Goal: Information Seeking & Learning: Learn about a topic

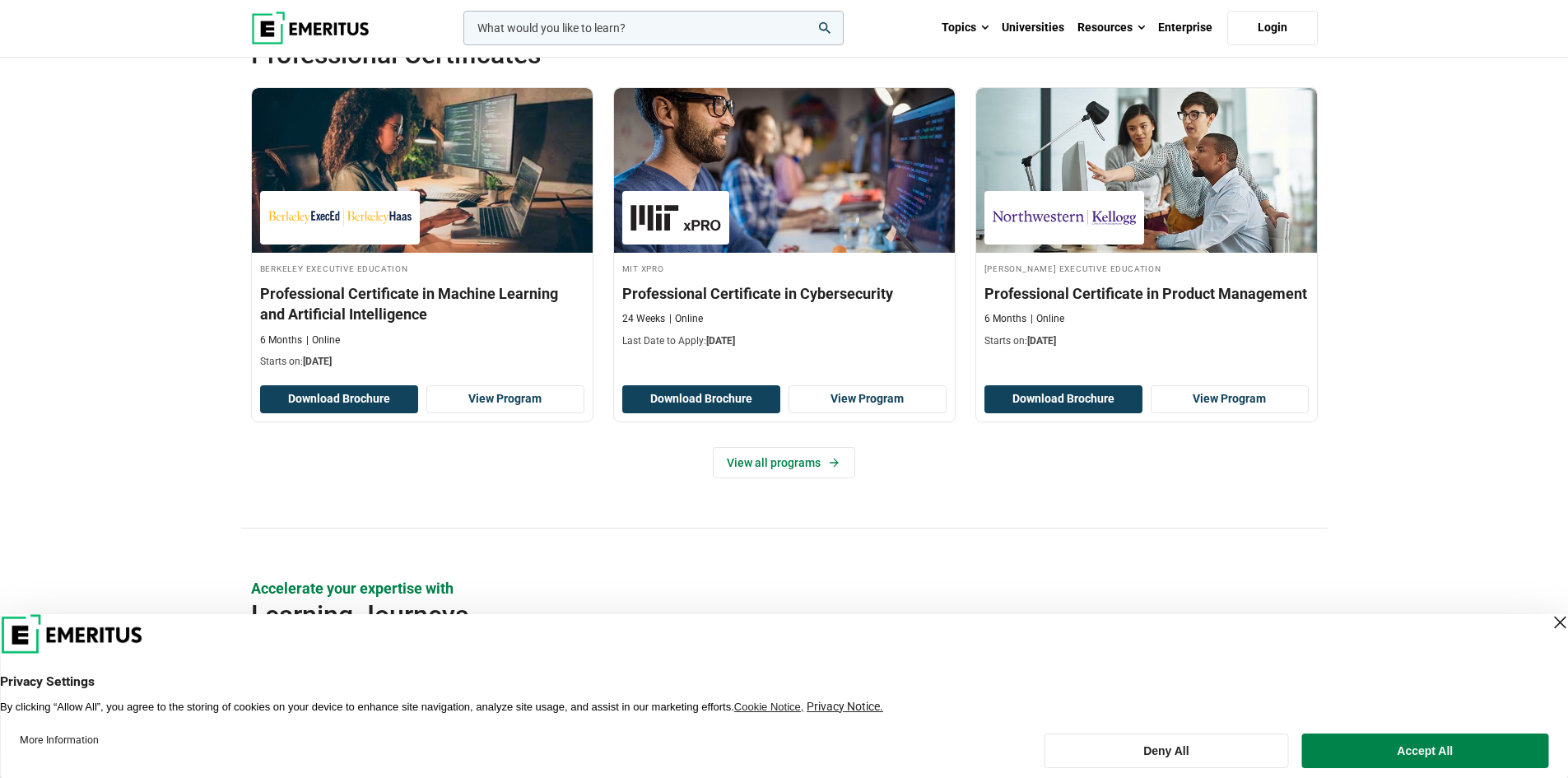
scroll to position [2304, 0]
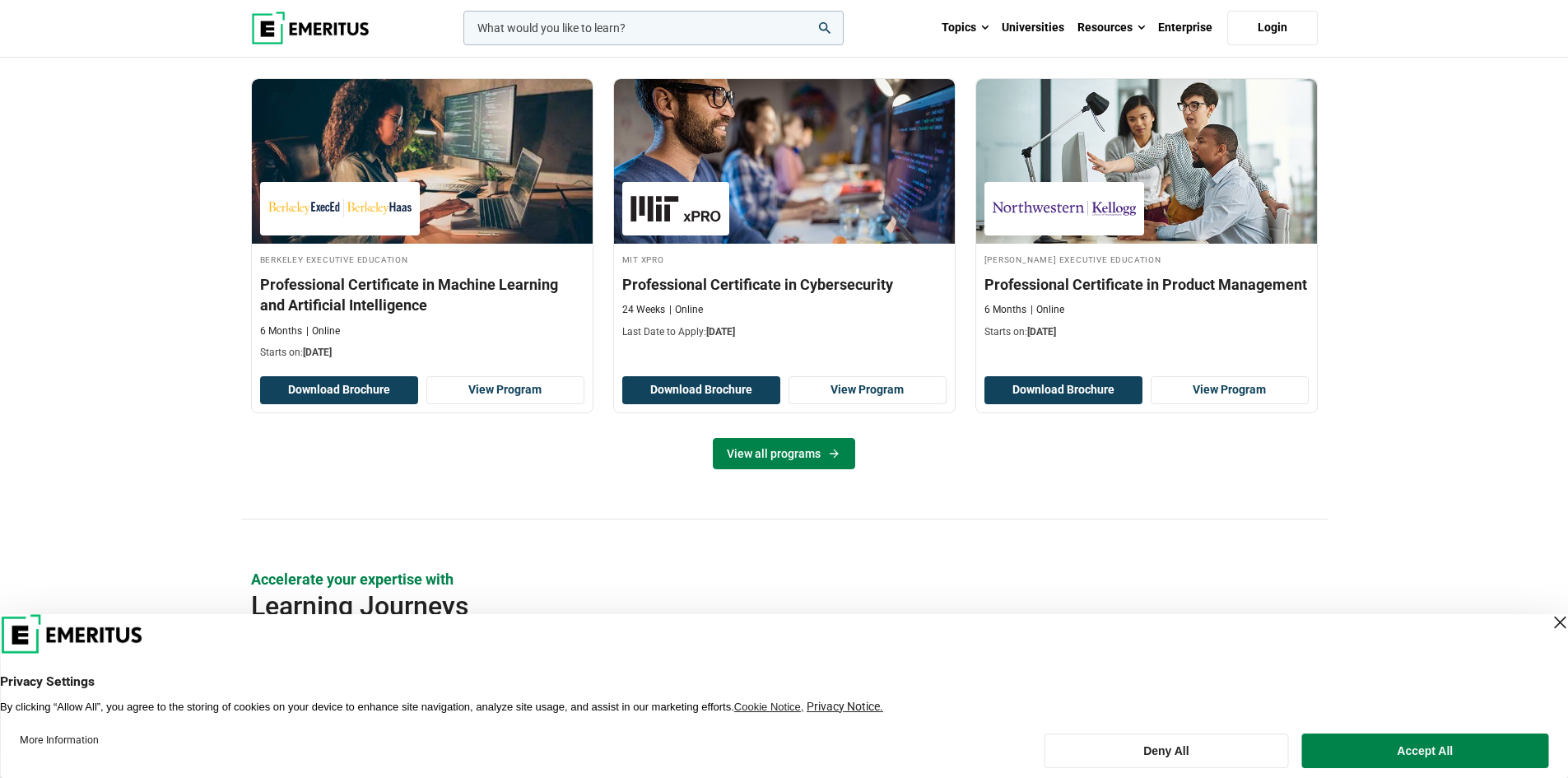
click at [776, 460] on link "View all programs" at bounding box center [784, 453] width 142 height 31
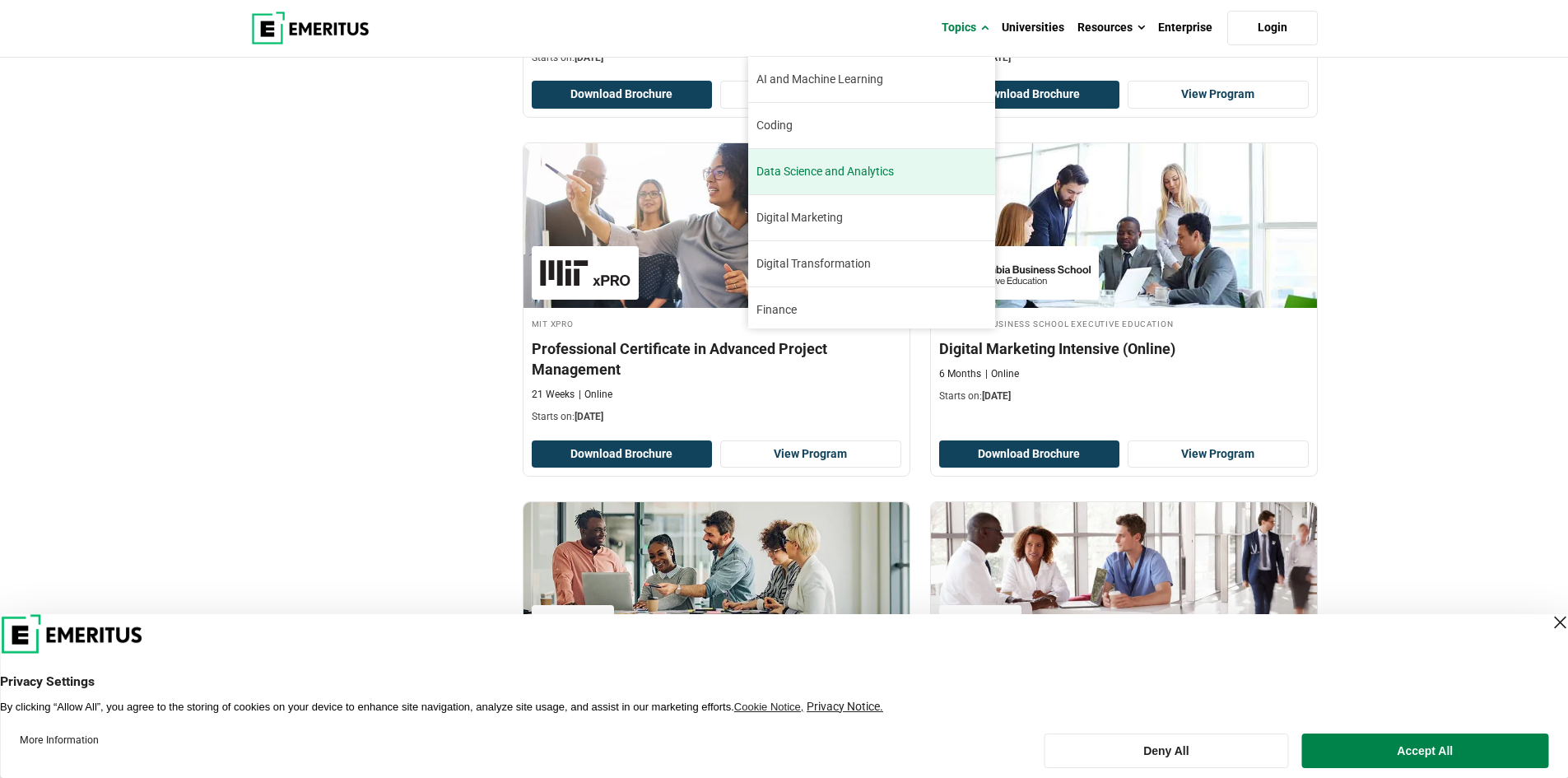
scroll to position [82, 0]
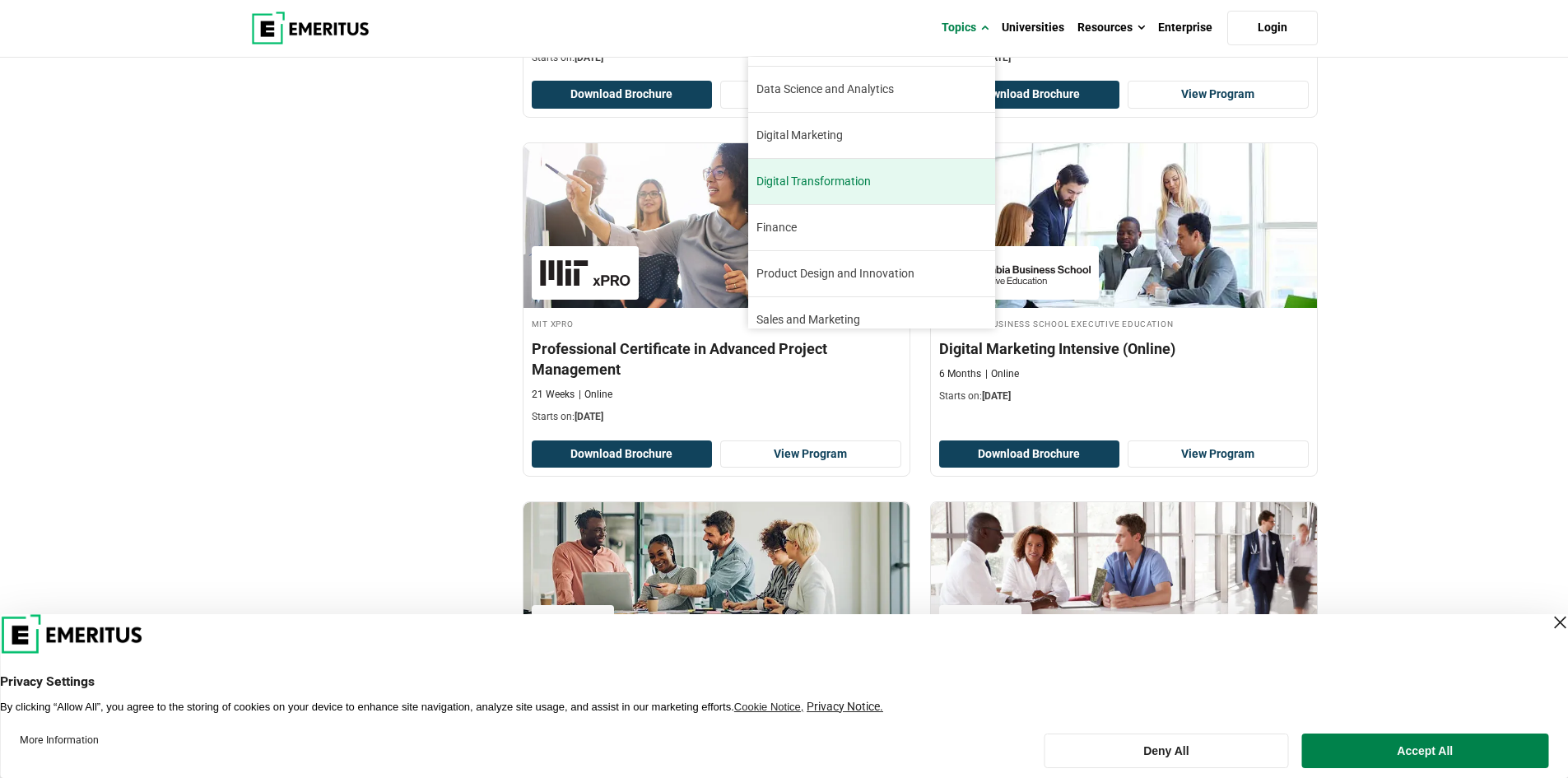
drag, startPoint x: 854, startPoint y: 185, endPoint x: 864, endPoint y: 194, distance: 13.5
click at [864, 194] on link "Digital Transformation Sixty percent of senior executives believe that digital …" at bounding box center [872, 182] width 247 height 46
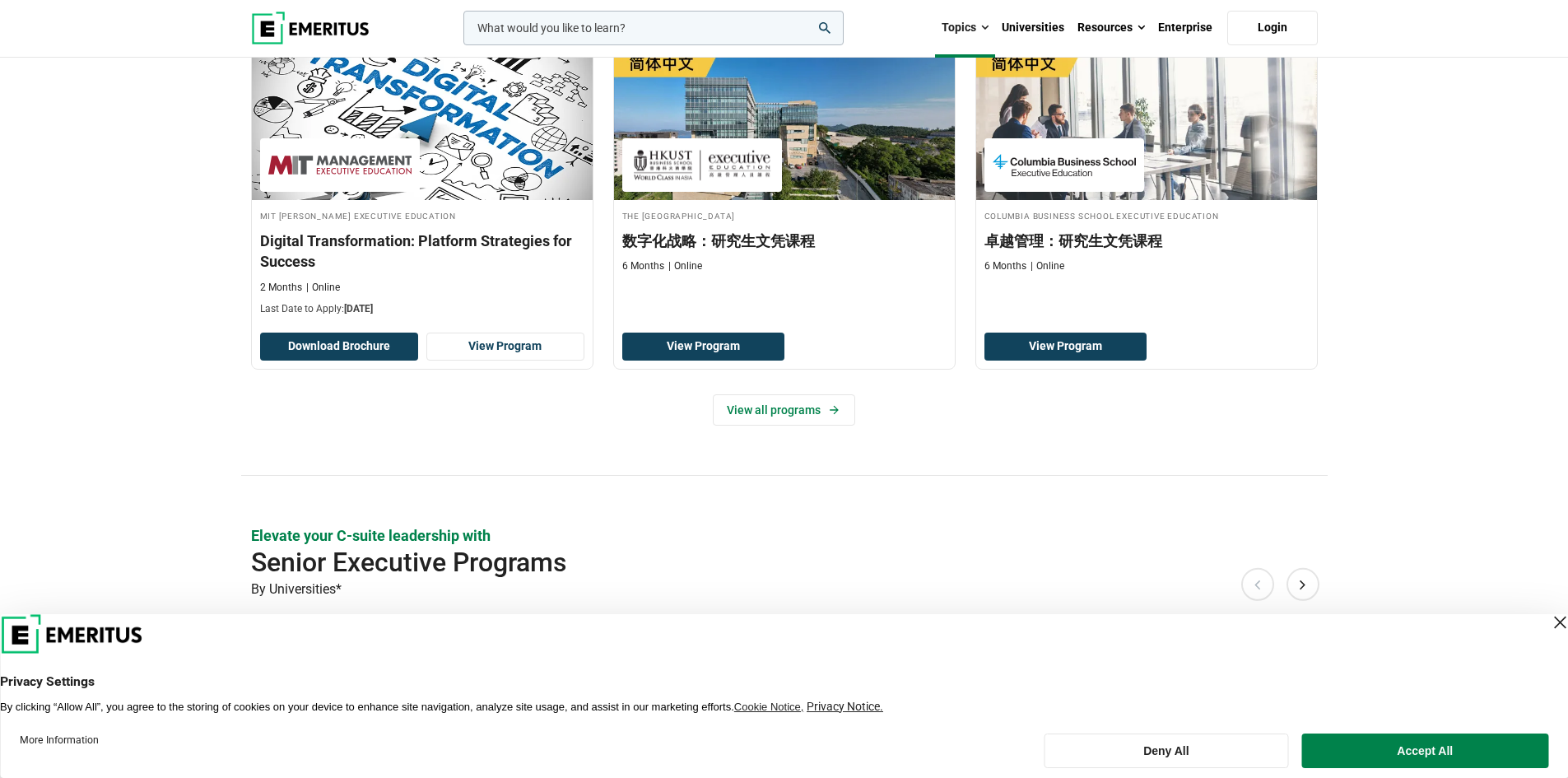
scroll to position [411, 0]
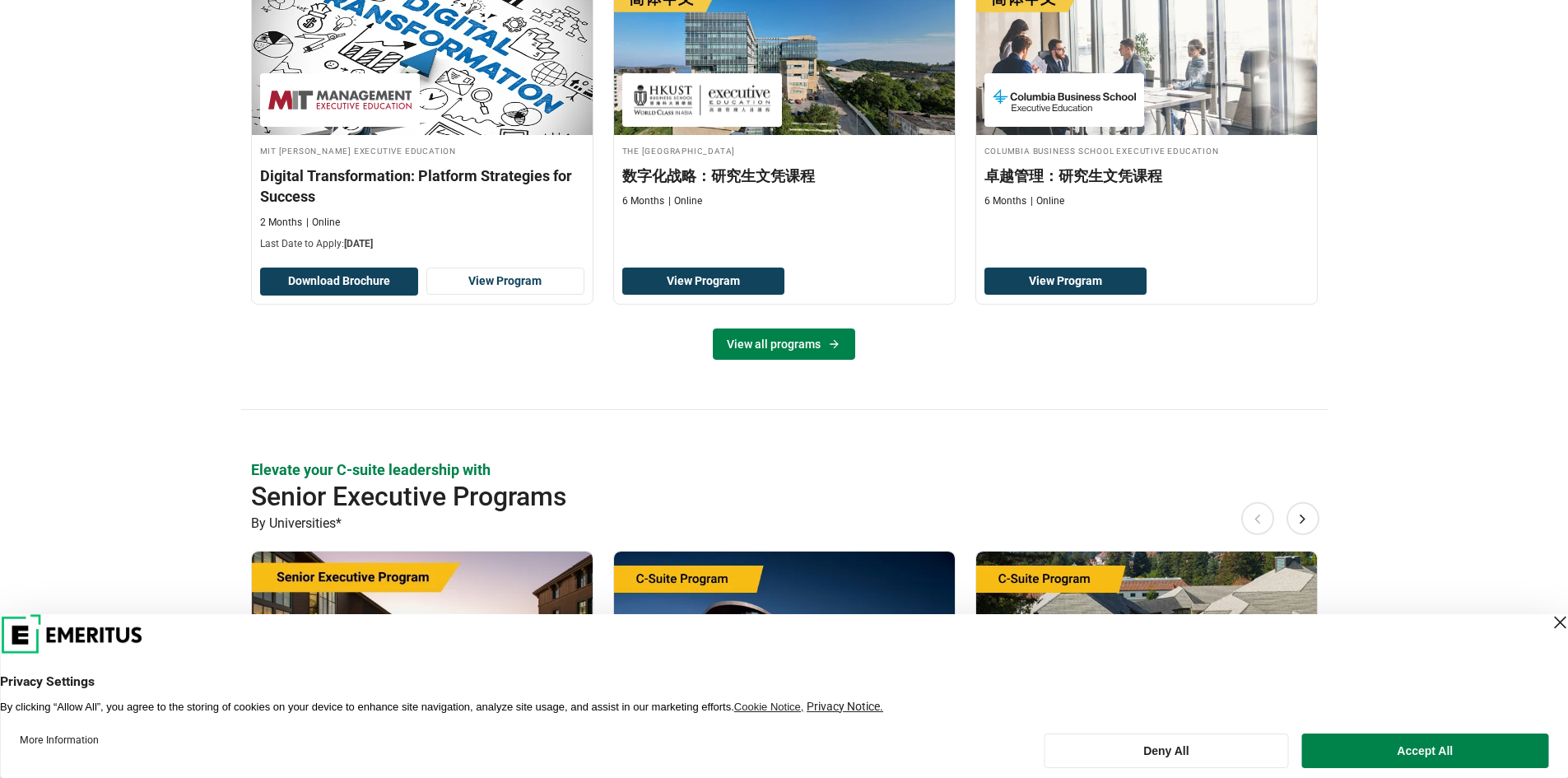
click at [765, 346] on link "View all programs" at bounding box center [784, 343] width 142 height 31
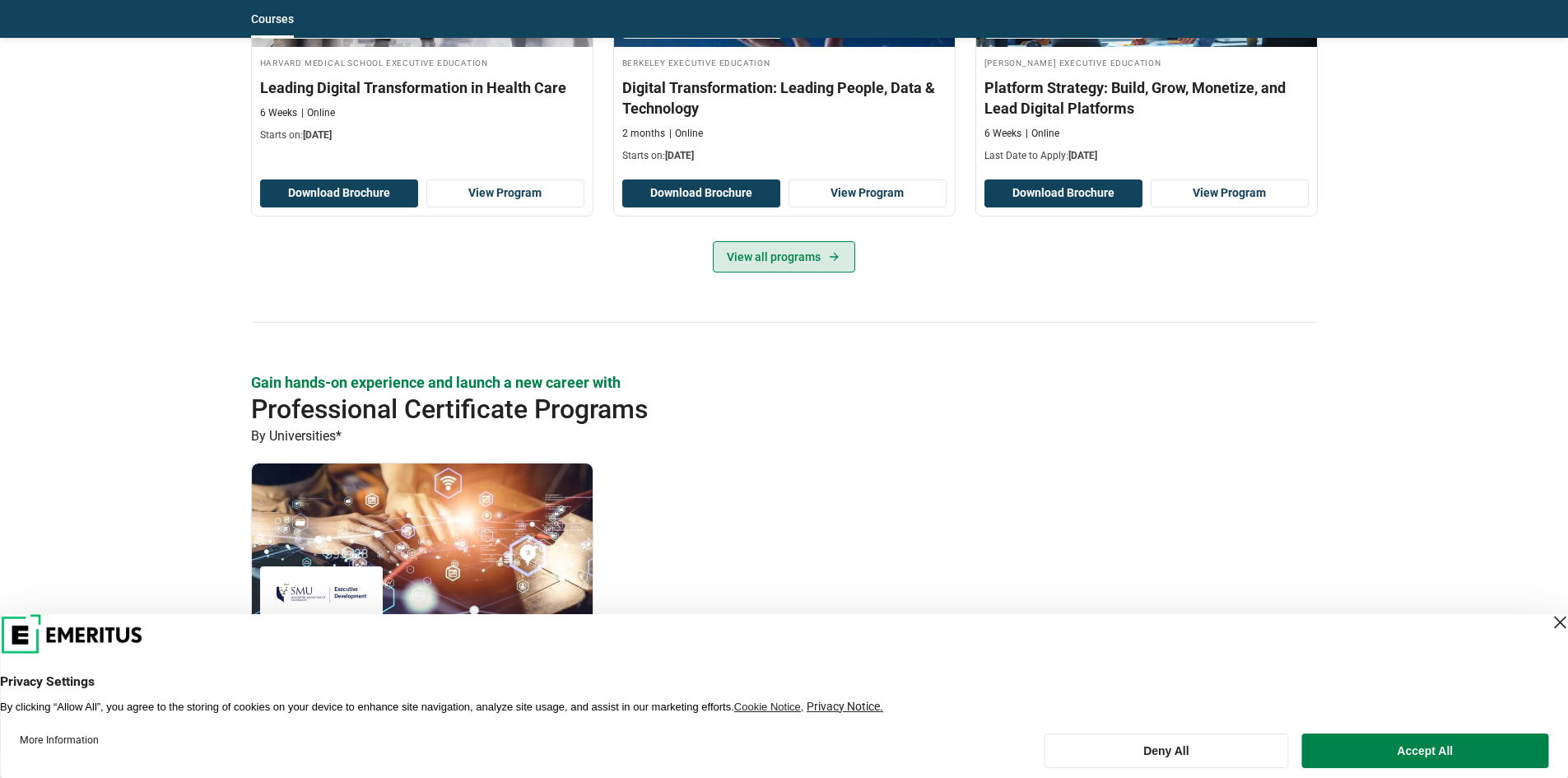
scroll to position [1482, 0]
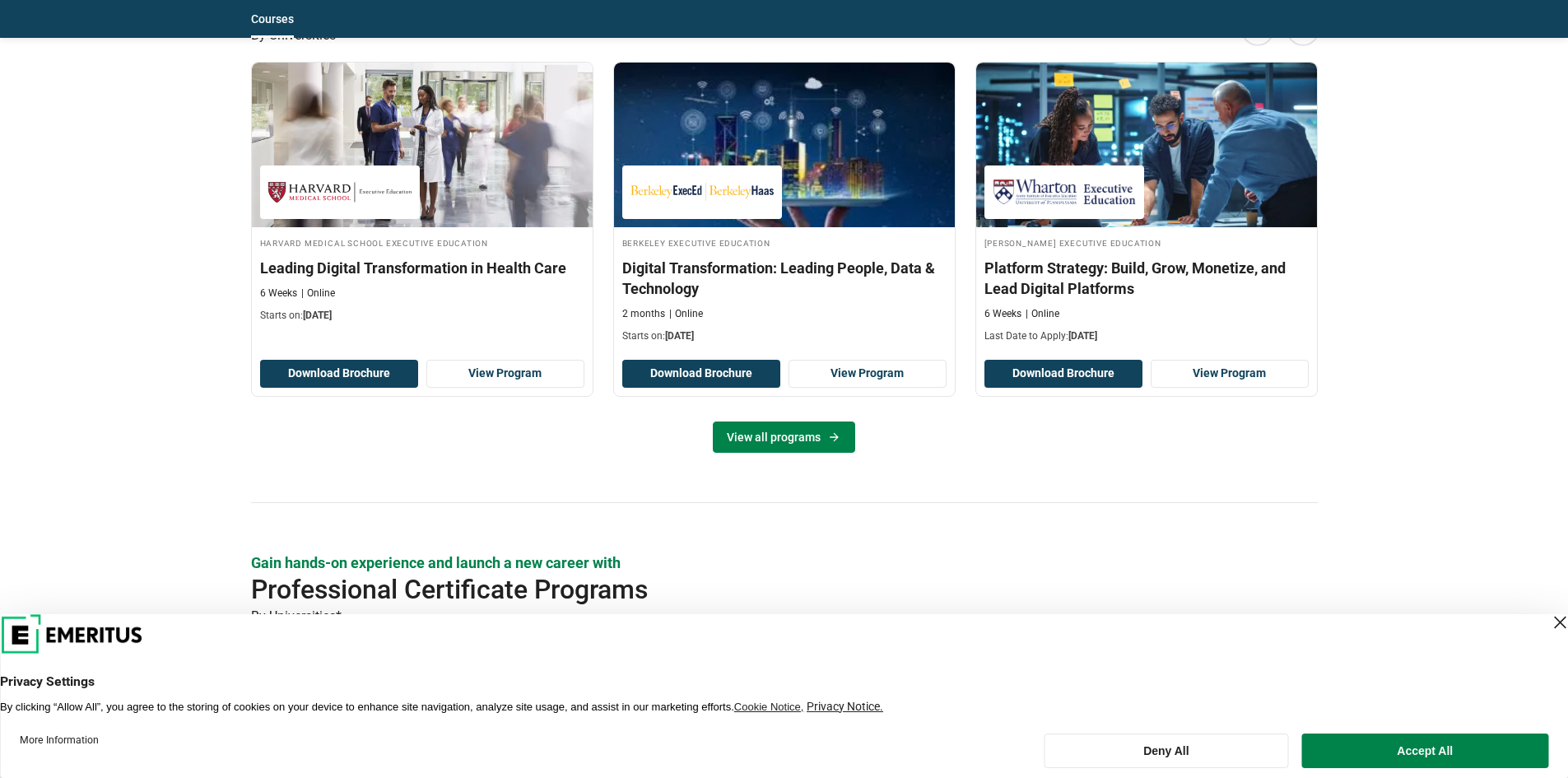
click at [762, 434] on link "View all programs" at bounding box center [784, 436] width 142 height 31
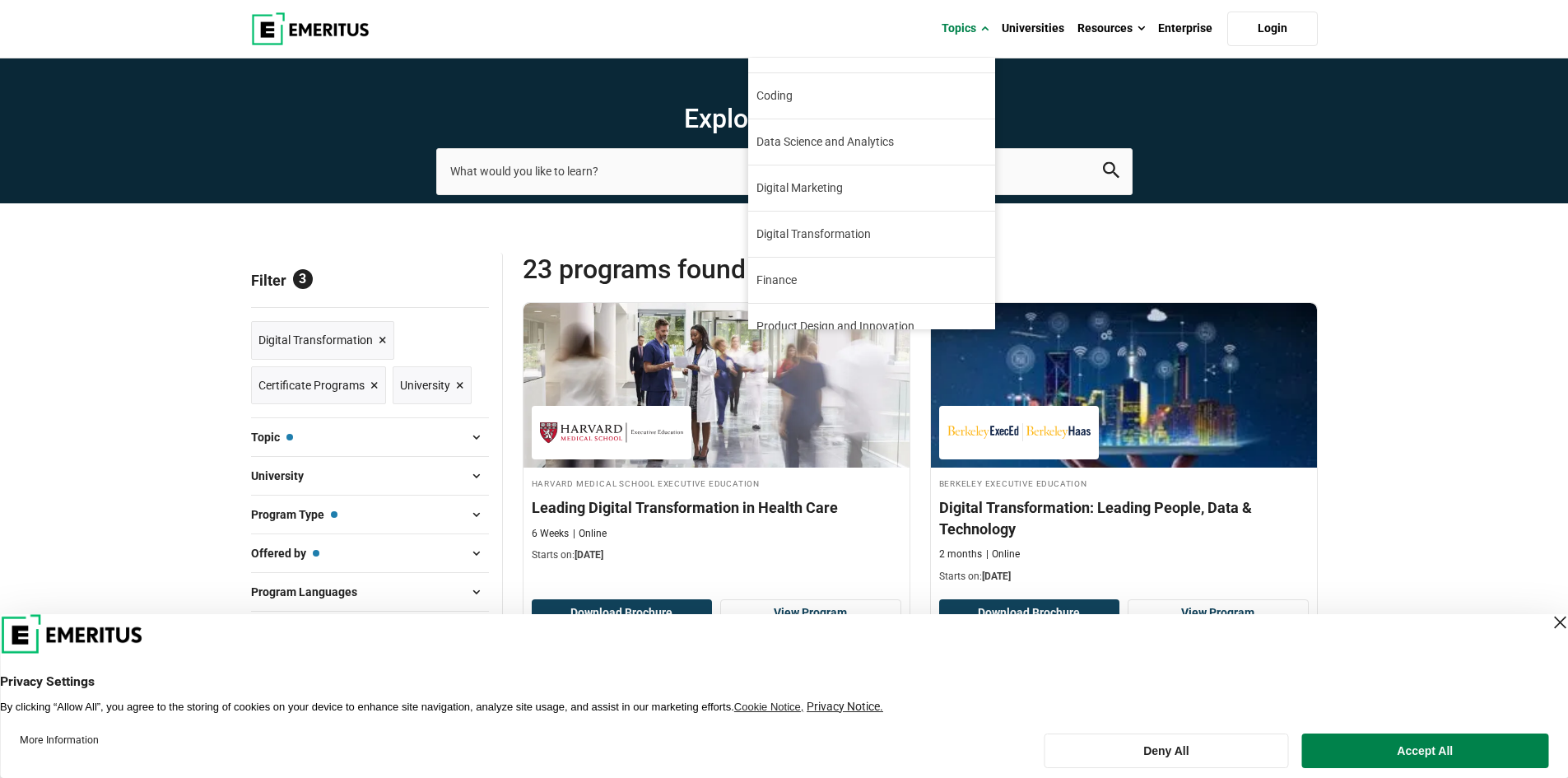
scroll to position [24, 0]
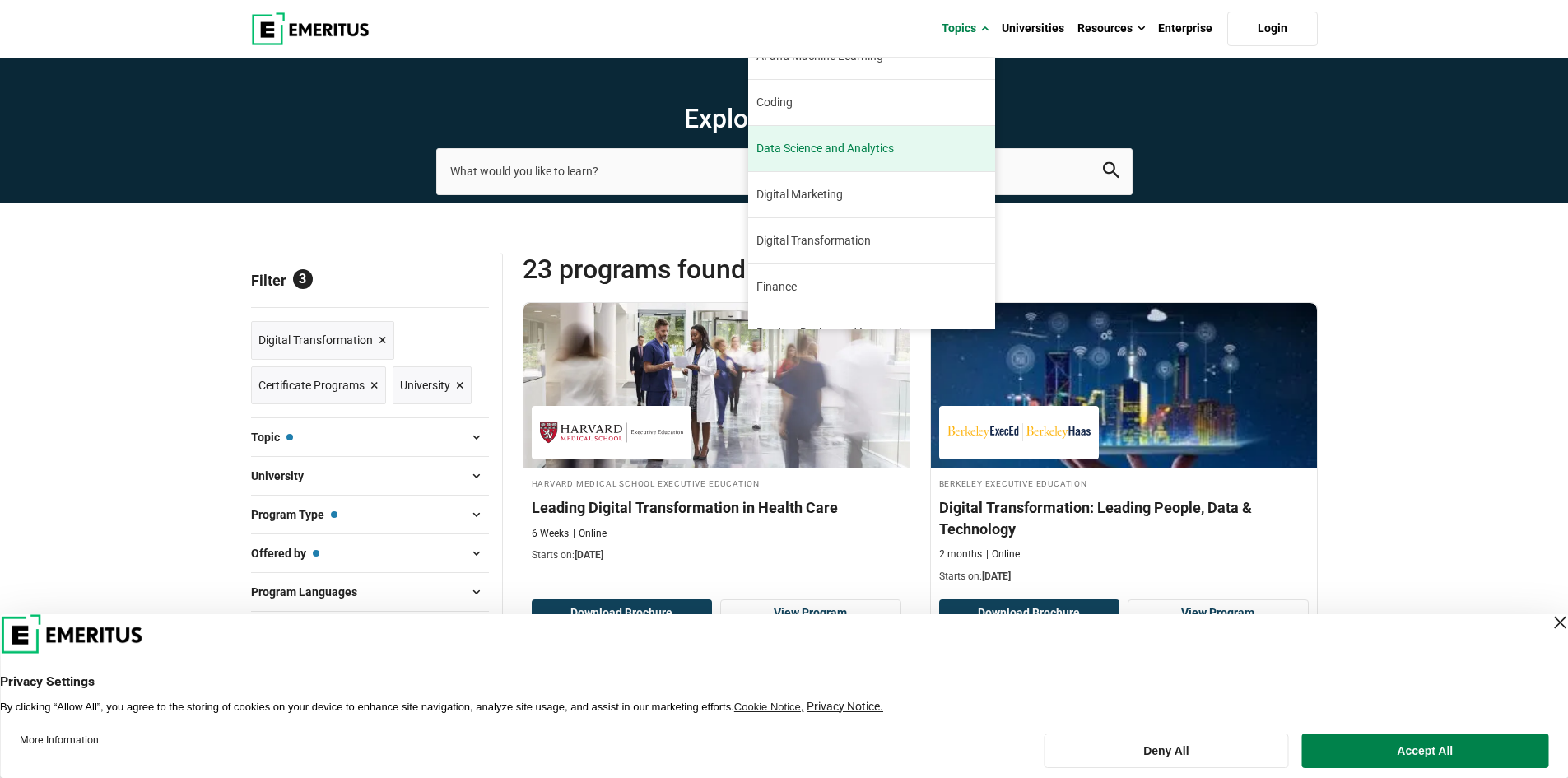
click at [877, 160] on link "Data Science and Analytics" at bounding box center [872, 148] width 247 height 46
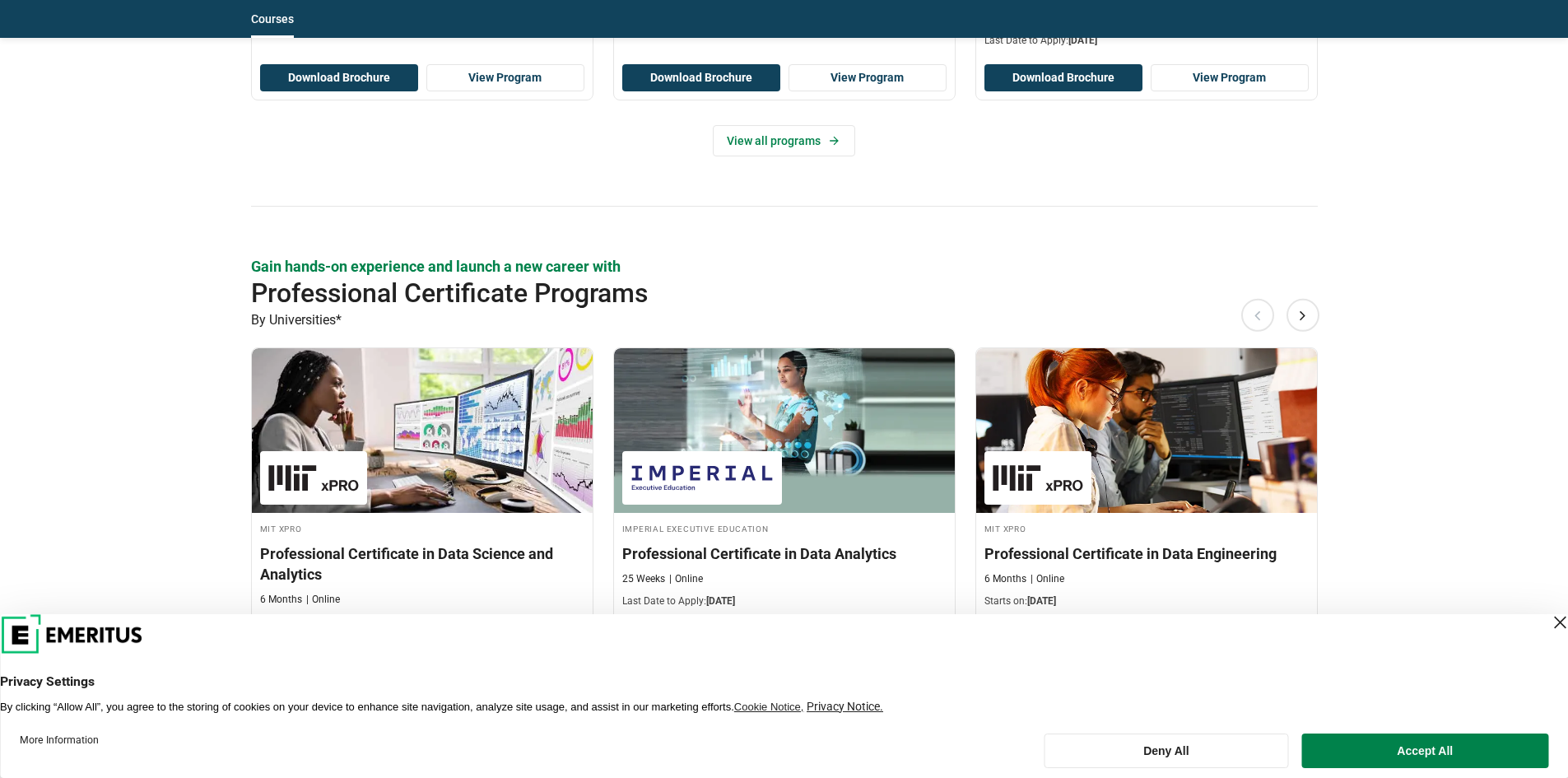
scroll to position [1482, 0]
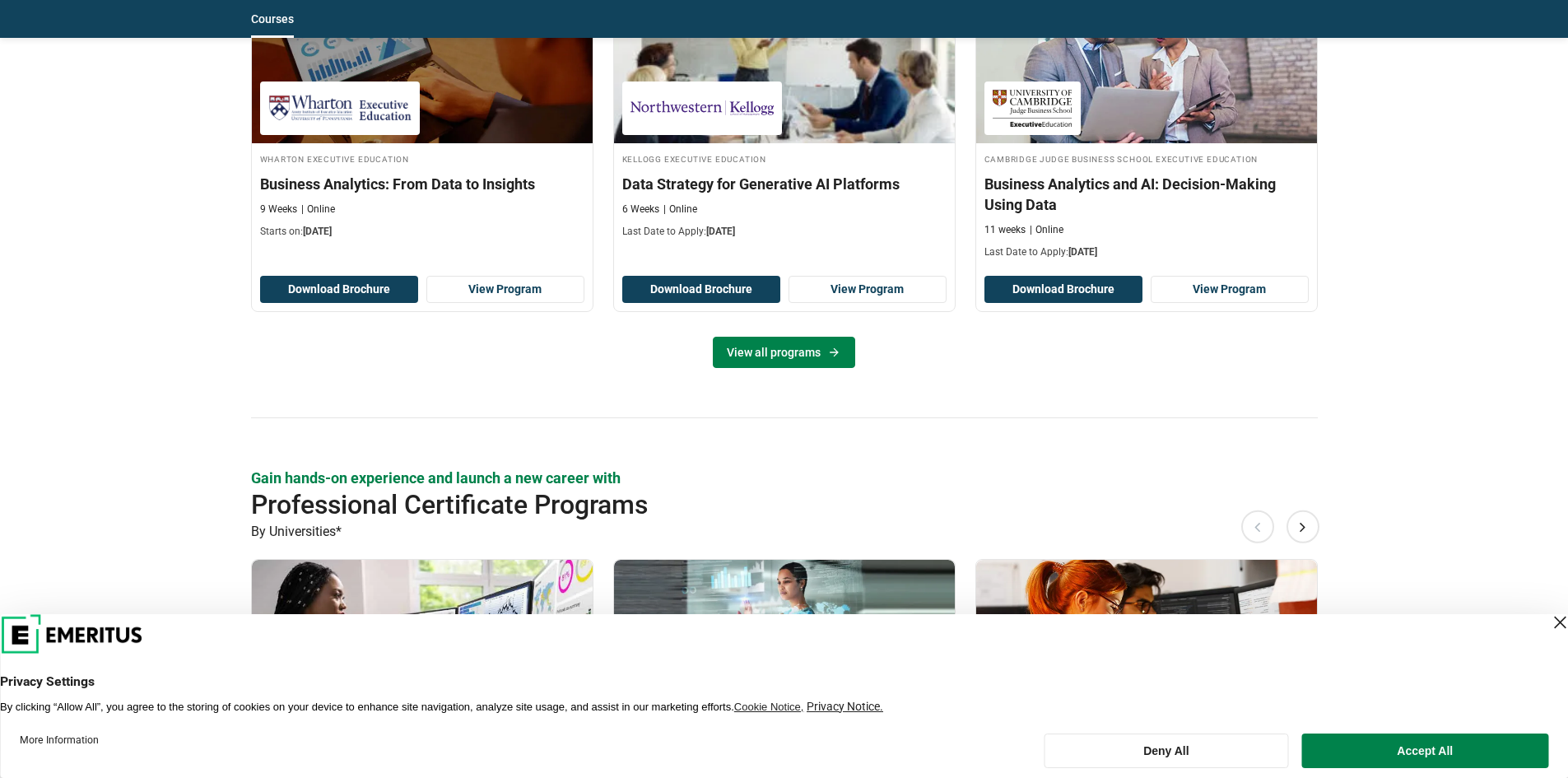
click at [801, 349] on link "View all programs" at bounding box center [784, 351] width 142 height 31
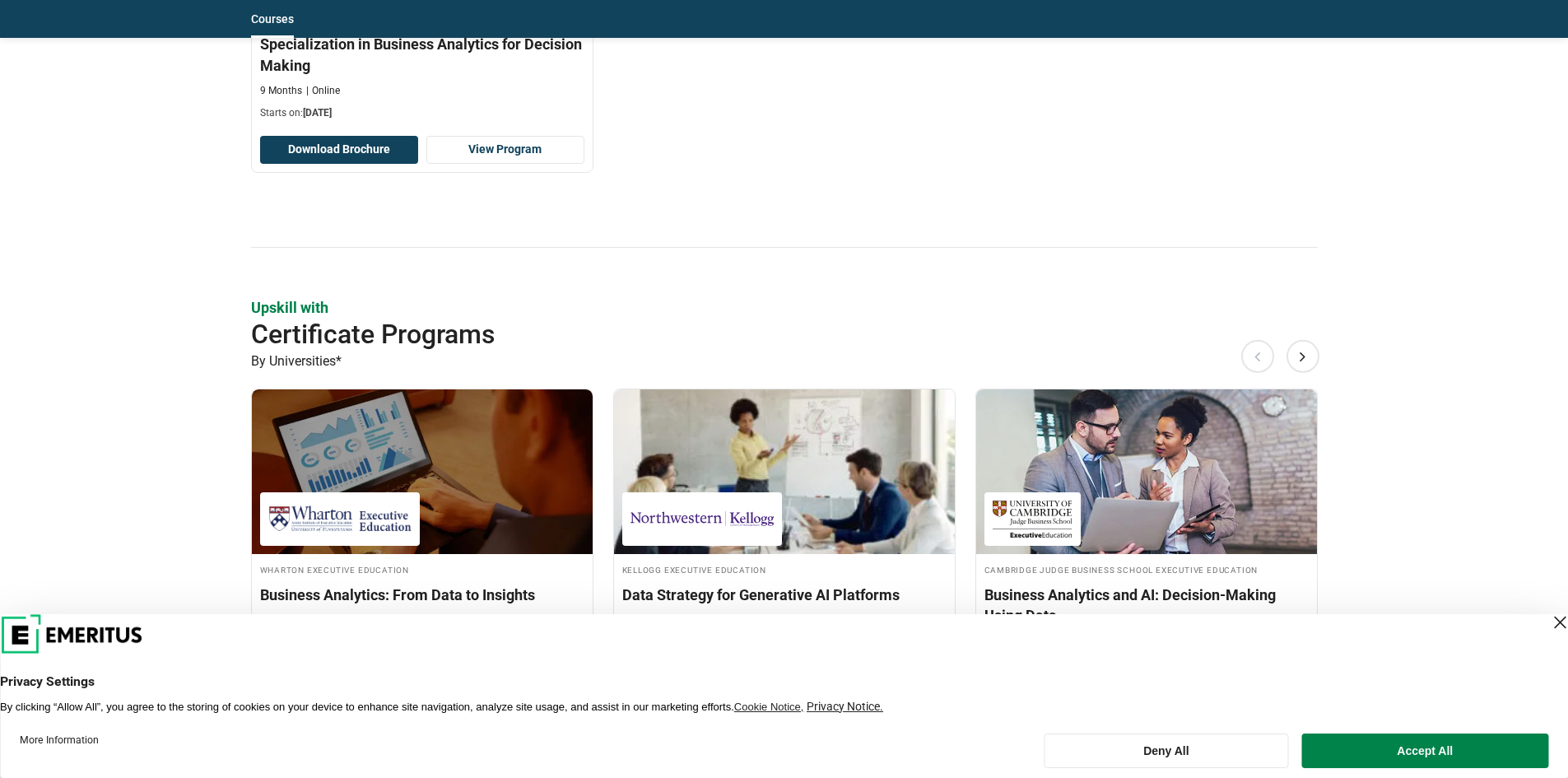
scroll to position [1070, 0]
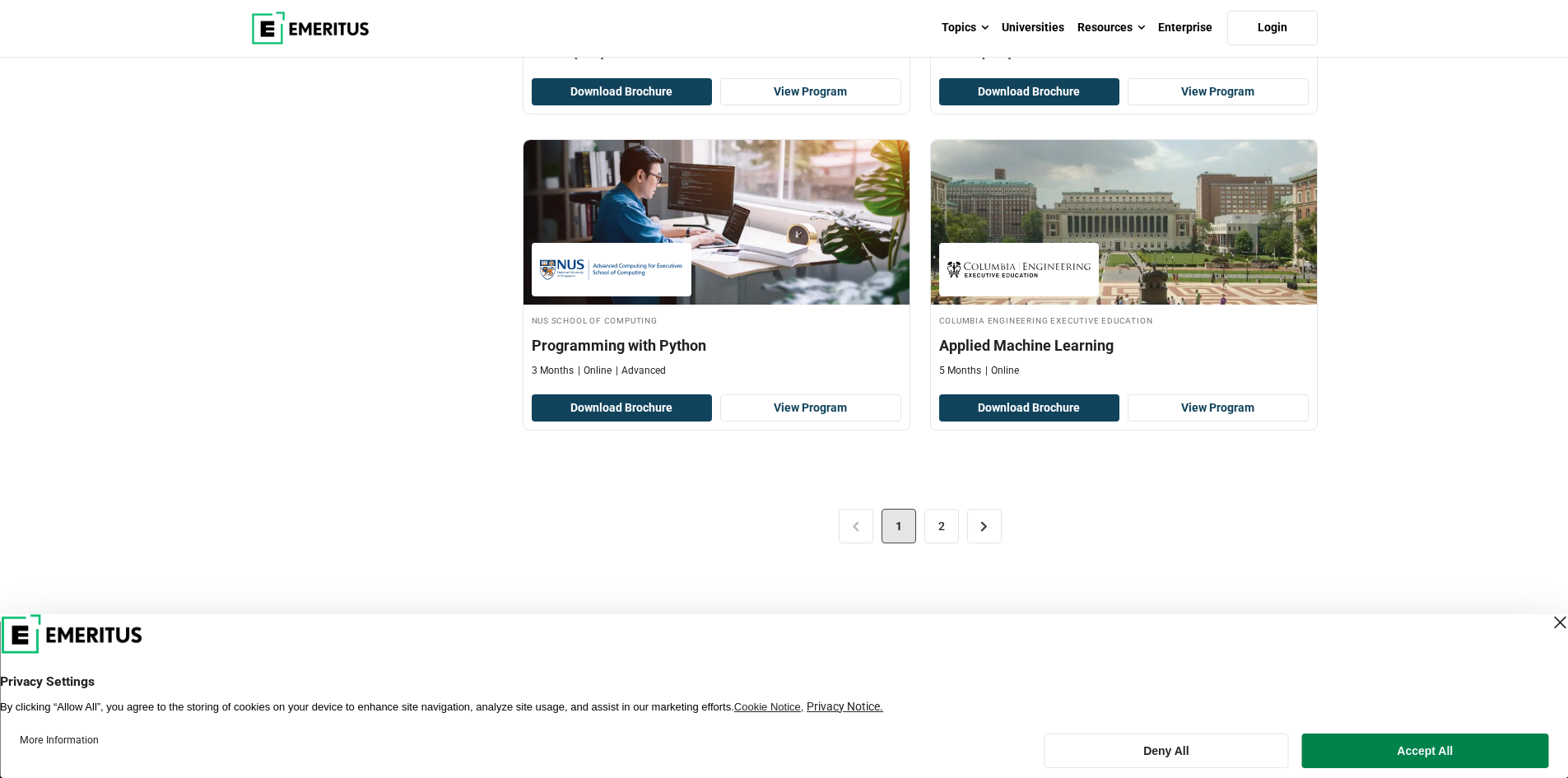
scroll to position [3539, 0]
